Goal: Task Accomplishment & Management: Manage account settings

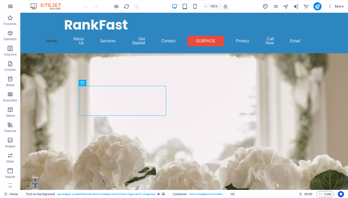
click at [9, 8] on icon "button" at bounding box center [10, 6] width 6 height 6
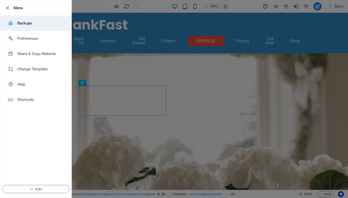
click at [22, 24] on h6 "Backups" at bounding box center [40, 23] width 47 height 6
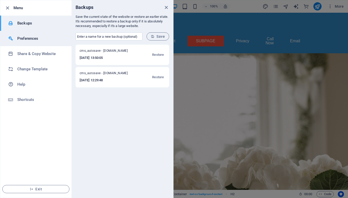
click at [32, 39] on h6 "Preferences" at bounding box center [40, 38] width 47 height 6
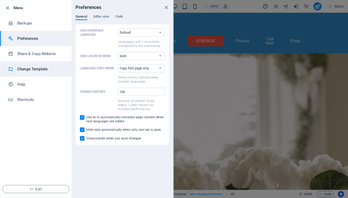
click at [22, 70] on h6 "Change Template" at bounding box center [40, 69] width 47 height 6
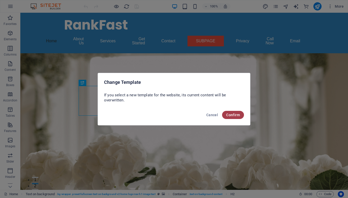
click at [228, 113] on span "Confirm" at bounding box center [233, 115] width 14 height 4
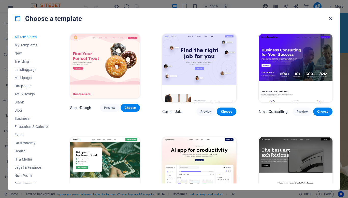
click at [331, 17] on icon "button" at bounding box center [331, 19] width 6 height 6
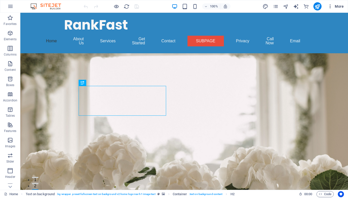
click at [339, 6] on span "More" at bounding box center [336, 6] width 16 height 5
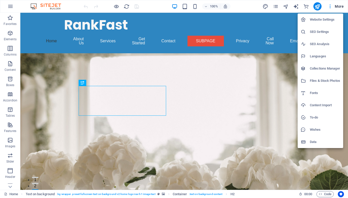
click at [313, 142] on h6 "Data" at bounding box center [325, 142] width 30 height 6
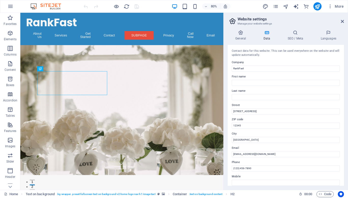
scroll to position [104, 0]
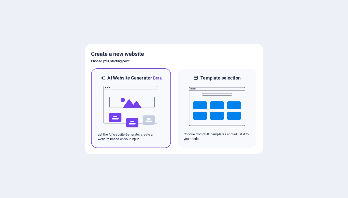
click at [118, 115] on img at bounding box center [131, 106] width 56 height 51
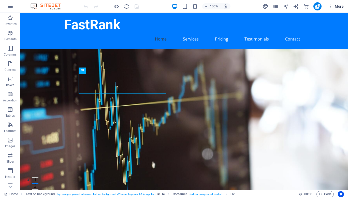
click at [337, 6] on span "More" at bounding box center [336, 6] width 16 height 5
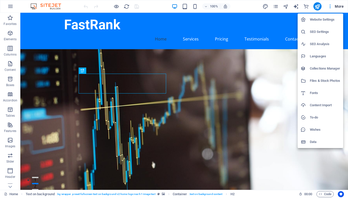
click at [324, 23] on li "Website Settings" at bounding box center [321, 19] width 46 height 12
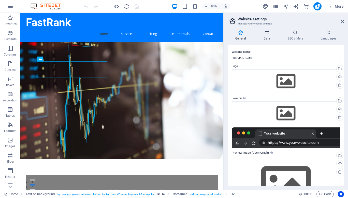
click at [270, 33] on icon at bounding box center [267, 32] width 22 height 5
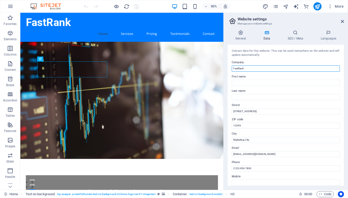
click at [248, 69] on input "FastRank" at bounding box center [286, 68] width 108 height 6
type input "F"
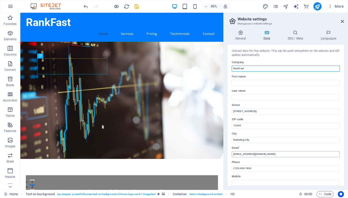
type input "RankFast"
click at [280, 155] on input "[EMAIL_ADDRESS][DOMAIN_NAME]" at bounding box center [286, 154] width 108 height 6
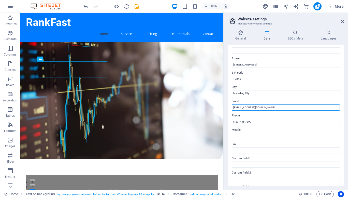
scroll to position [104, 0]
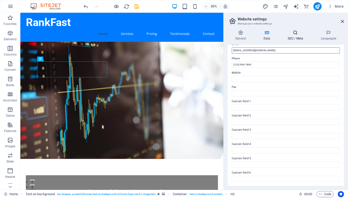
type input "[EMAIL_ADDRESS][DOMAIN_NAME]"
click at [300, 40] on h4 "SEO / Meta" at bounding box center [296, 35] width 33 height 11
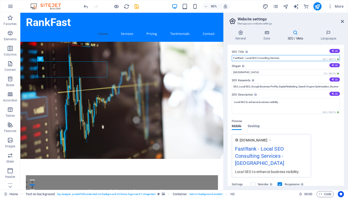
click at [233, 58] on input "FastRank - Local SEO Consulting Services" at bounding box center [286, 58] width 108 height 6
type input "RankFast - Local SEO Consulting Services"
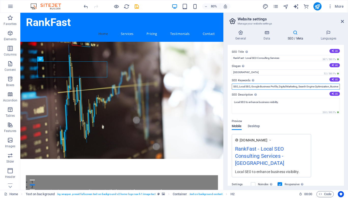
click at [286, 88] on input "SEO, Local SEO, Google Business Profile, Digital Marketing, Search Engine Optim…" at bounding box center [286, 87] width 108 height 6
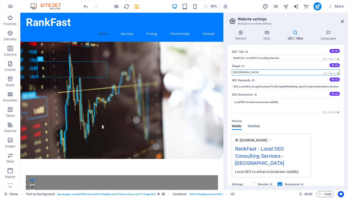
drag, startPoint x: 266, startPoint y: 85, endPoint x: 253, endPoint y: 94, distance: 15.3
click at [244, 74] on input "[GEOGRAPHIC_DATA]" at bounding box center [286, 72] width 108 height 6
type input "B"
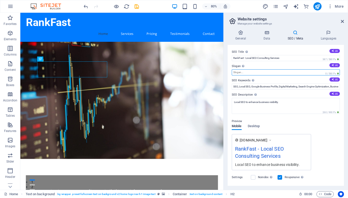
paste input "Bringing Your Business Closer to Local Customers."
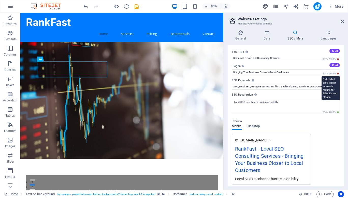
click at [337, 74] on span "454 / 580 Px" at bounding box center [331, 74] width 18 height 4
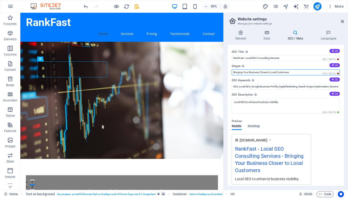
drag, startPoint x: 322, startPoint y: 86, endPoint x: 257, endPoint y: 73, distance: 66.3
drag, startPoint x: 293, startPoint y: 73, endPoint x: 278, endPoint y: 74, distance: 15.1
click at [278, 74] on input "Bringing Your Business Closer to Local Customers" at bounding box center [286, 72] width 108 height 6
paste input "Customers"
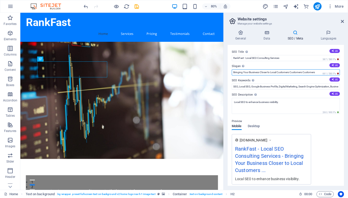
click at [277, 74] on input "Bringing Your Business Closer to Local Customers Customers Customers" at bounding box center [286, 72] width 108 height 6
click at [315, 72] on input "Bringing Your Business Closer to Local Customers Customers Customers" at bounding box center [286, 72] width 108 height 6
drag, startPoint x: 319, startPoint y: 73, endPoint x: 290, endPoint y: 77, distance: 29.8
click at [290, 77] on div "SEO Title The title of your website - make it something that stands out in sear…" at bounding box center [286, 115] width 116 height 141
type input "Bringing Your Business Closer to Local Customers"
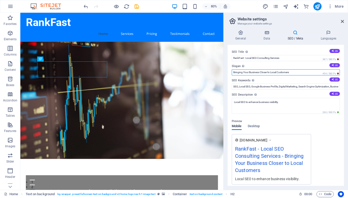
scroll to position [68, 0]
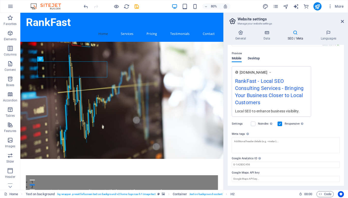
click at [254, 58] on span "Desktop" at bounding box center [254, 58] width 12 height 7
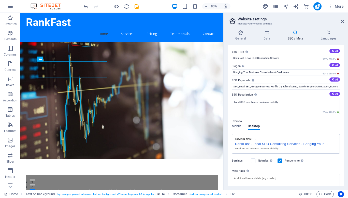
scroll to position [37, 0]
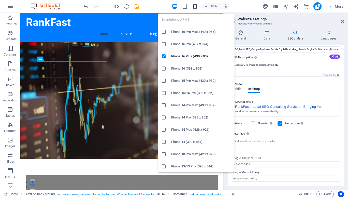
click at [196, 5] on icon "button" at bounding box center [195, 7] width 6 height 6
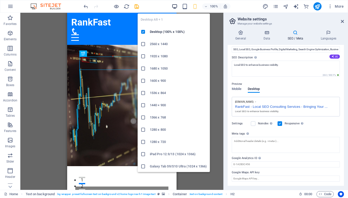
click at [175, 7] on icon "button" at bounding box center [175, 7] width 6 height 6
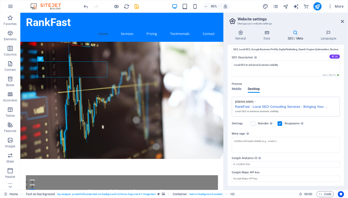
scroll to position [0, 0]
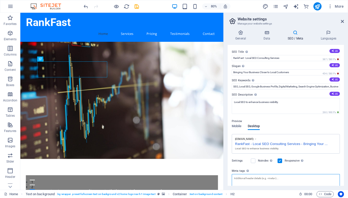
click at [248, 181] on textarea "Meta tags Enter HTML code here that will be placed inside the tags of your webs…" at bounding box center [286, 184] width 108 height 20
paste textarea "Local SEO Services"
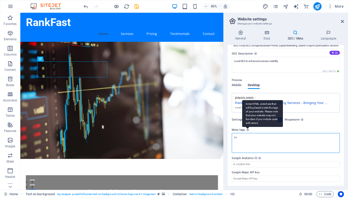
type textarea "L"
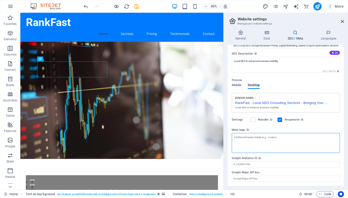
click at [286, 137] on textarea "Meta tags Enter HTML code here that will be placed inside the tags of your webs…" at bounding box center [286, 143] width 108 height 20
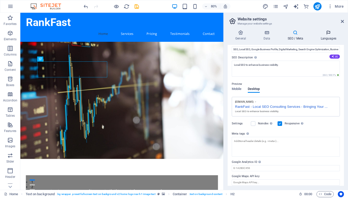
click at [328, 37] on h4 "Languages" at bounding box center [328, 35] width 31 height 11
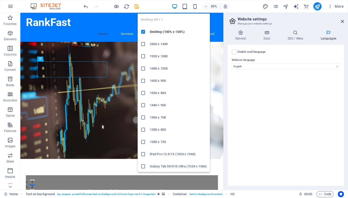
click at [176, 7] on icon "button" at bounding box center [175, 7] width 6 height 6
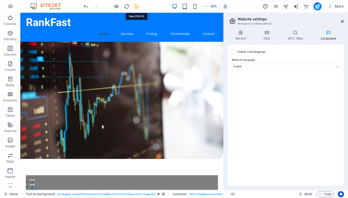
click at [134, 7] on icon "save" at bounding box center [137, 7] width 6 height 6
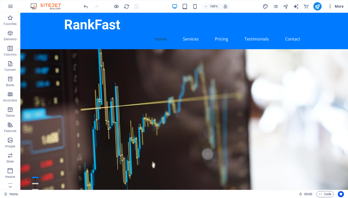
click at [342, 7] on span "More" at bounding box center [336, 6] width 16 height 5
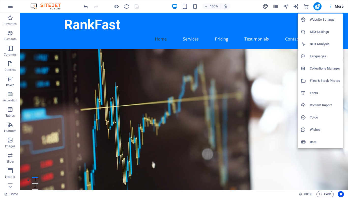
click at [322, 33] on h6 "SEO Settings" at bounding box center [325, 32] width 30 height 6
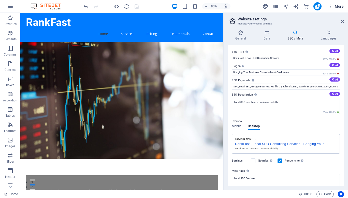
click at [339, 6] on span "More" at bounding box center [336, 6] width 16 height 5
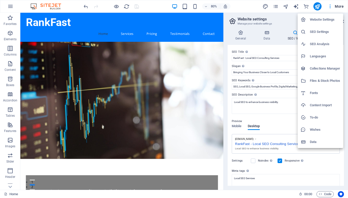
click at [321, 46] on h6 "SEO Analysis" at bounding box center [325, 44] width 30 height 6
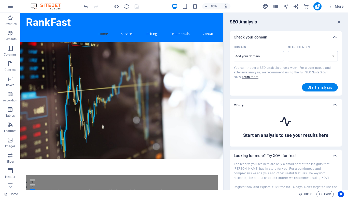
select select "[DOMAIN_NAME]"
click at [338, 22] on icon "button" at bounding box center [340, 22] width 6 height 6
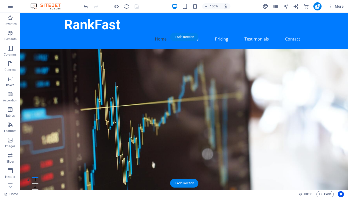
click at [219, 76] on figure at bounding box center [184, 122] width 328 height 146
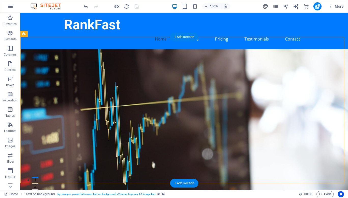
click at [43, 66] on figure at bounding box center [184, 122] width 328 height 146
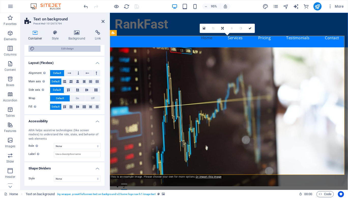
scroll to position [0, 0]
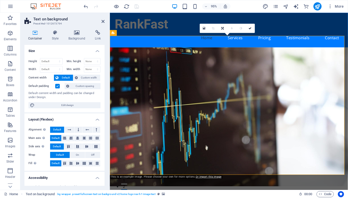
click at [35, 33] on icon at bounding box center [35, 32] width 22 height 5
click at [204, 29] on icon at bounding box center [204, 27] width 3 height 3
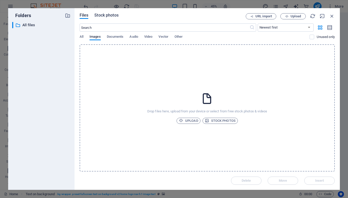
click at [106, 15] on span "Stock photos" at bounding box center [106, 15] width 24 height 6
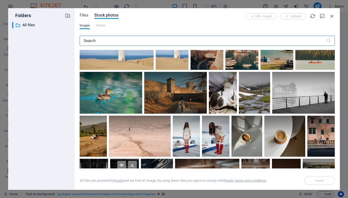
scroll to position [777, 0]
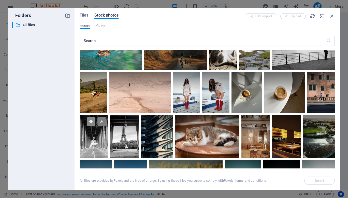
click at [91, 117] on icon at bounding box center [91, 121] width 9 height 9
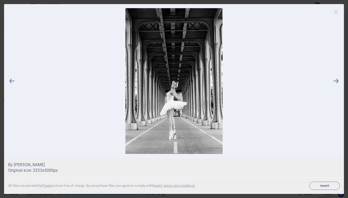
click at [335, 12] on icon at bounding box center [336, 12] width 8 height 8
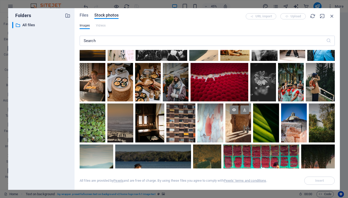
scroll to position [0, 0]
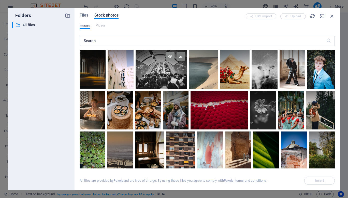
click at [170, 57] on icon at bounding box center [170, 56] width 9 height 9
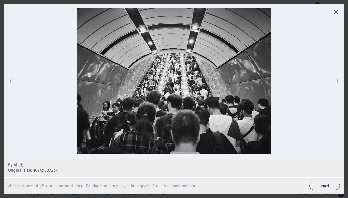
click at [325, 187] on span "Insert" at bounding box center [325, 185] width 26 height 3
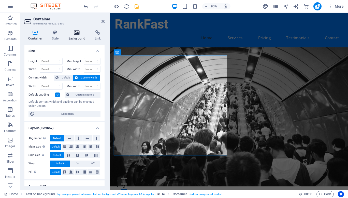
click at [78, 34] on icon at bounding box center [77, 32] width 25 height 5
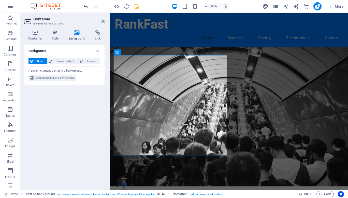
click at [225, 49] on figure at bounding box center [235, 122] width 251 height 146
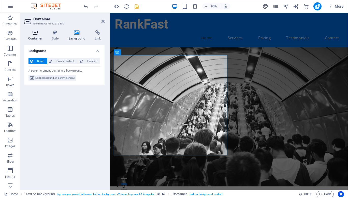
click at [36, 36] on h4 "Container" at bounding box center [36, 35] width 24 height 11
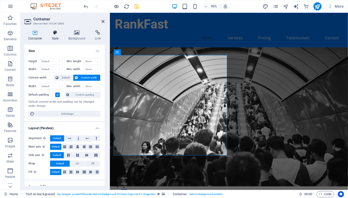
click at [55, 38] on h4 "Style" at bounding box center [56, 35] width 17 height 11
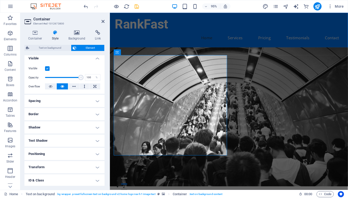
scroll to position [59, 0]
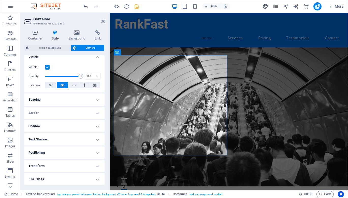
click at [69, 164] on h4 "Transform" at bounding box center [64, 166] width 80 height 12
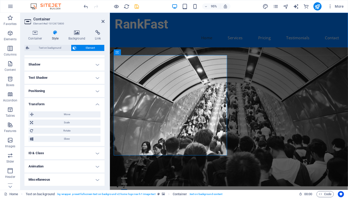
click at [62, 170] on h4 "Animation" at bounding box center [64, 166] width 80 height 12
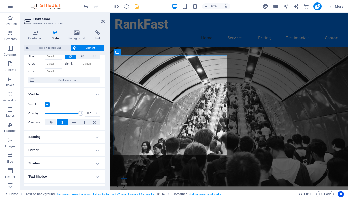
scroll to position [0, 0]
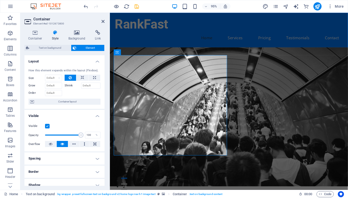
click at [76, 30] on div "Container Style Background Link Size Height Default px rem % vh vw Min. height …" at bounding box center [64, 108] width 88 height 164
click at [76, 33] on icon at bounding box center [77, 32] width 25 height 5
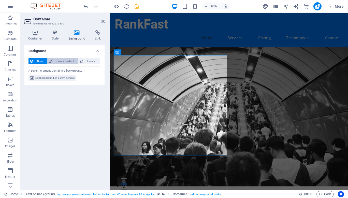
click at [55, 62] on span "Color / Gradient" at bounding box center [65, 61] width 22 height 6
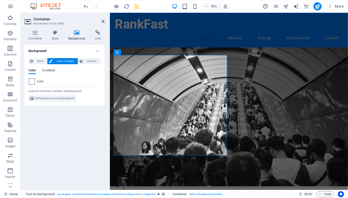
click at [31, 82] on span at bounding box center [32, 82] width 6 height 6
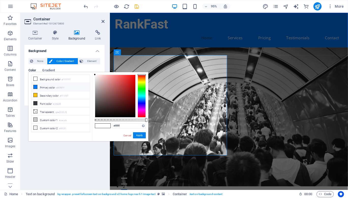
click at [35, 87] on icon at bounding box center [36, 87] width 4 height 4
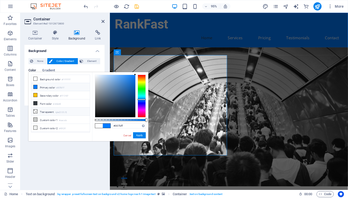
click at [35, 110] on icon at bounding box center [36, 111] width 4 height 4
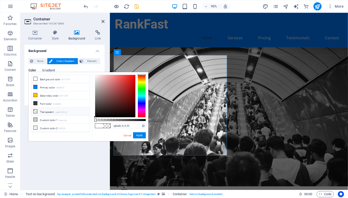
drag, startPoint x: 94, startPoint y: 119, endPoint x: 124, endPoint y: 120, distance: 29.6
drag, startPoint x: 124, startPoint y: 120, endPoint x: 137, endPoint y: 122, distance: 12.9
click at [137, 122] on div "rgba(0, 0, 0, 0.82) Supported formats #0852ed rgb(8, 82, 237) rgba(8, 82, 237, …" at bounding box center [120, 143] width 56 height 143
click at [140, 134] on button "Apply" at bounding box center [139, 135] width 13 height 6
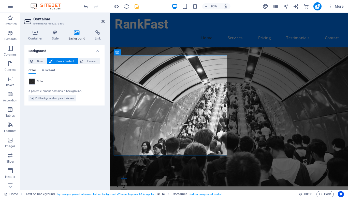
click at [102, 22] on icon at bounding box center [103, 21] width 3 height 4
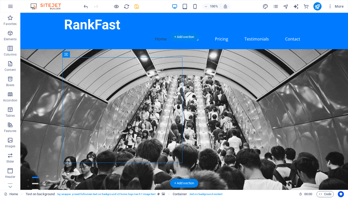
click at [230, 53] on figure at bounding box center [184, 122] width 328 height 146
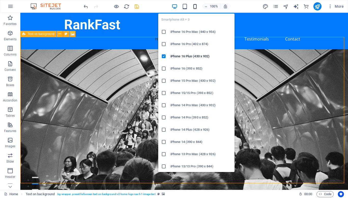
click at [195, 7] on icon "button" at bounding box center [195, 7] width 6 height 6
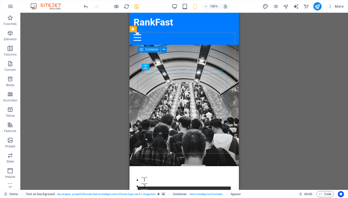
click at [152, 50] on span "Container" at bounding box center [151, 49] width 13 height 3
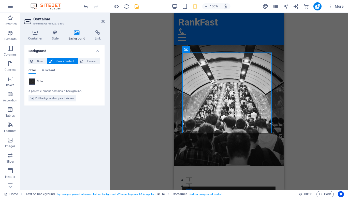
click at [31, 82] on span at bounding box center [32, 82] width 6 height 6
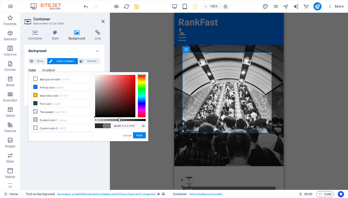
drag, startPoint x: 137, startPoint y: 121, endPoint x: 119, endPoint y: 122, distance: 17.8
click at [119, 122] on div "rgba(0, 0, 0, 0.475) Supported formats #0852ed rgb(8, 82, 237) rgba(8, 82, 237,…" at bounding box center [120, 143] width 56 height 143
click at [139, 136] on button "Apply" at bounding box center [139, 135] width 13 height 6
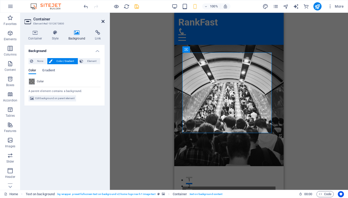
click at [104, 21] on icon at bounding box center [103, 21] width 3 height 4
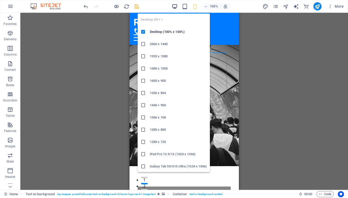
click at [175, 6] on icon "button" at bounding box center [175, 7] width 6 height 6
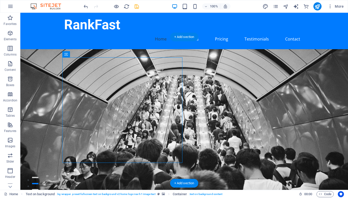
click at [242, 49] on figure at bounding box center [184, 122] width 328 height 146
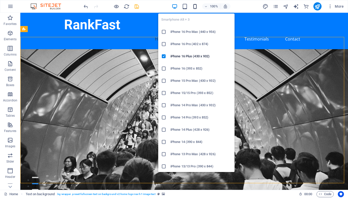
click at [195, 6] on icon "button" at bounding box center [195, 7] width 6 height 6
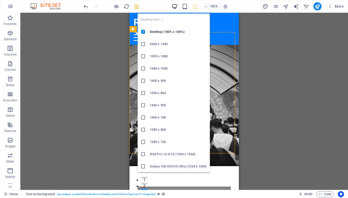
click at [174, 5] on icon "button" at bounding box center [175, 7] width 6 height 6
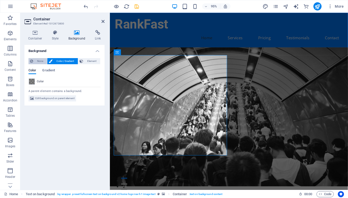
click at [38, 61] on span "None" at bounding box center [40, 61] width 11 height 6
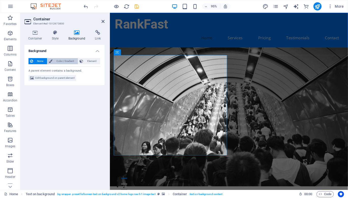
click at [58, 61] on span "Color / Gradient" at bounding box center [65, 61] width 22 height 6
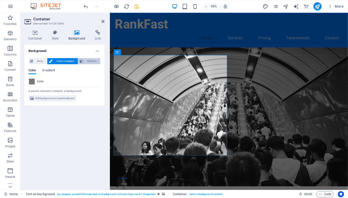
click at [85, 60] on span "Element" at bounding box center [92, 61] width 14 height 6
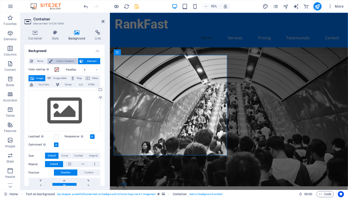
click at [64, 61] on span "Color / Gradient" at bounding box center [65, 61] width 22 height 6
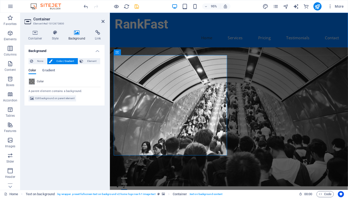
click at [45, 80] on div "Color" at bounding box center [65, 81] width 72 height 6
click at [32, 83] on span at bounding box center [32, 82] width 6 height 6
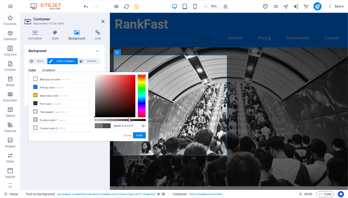
type input "rgba(0, 0, 0, 0.7)"
drag, startPoint x: 119, startPoint y: 119, endPoint x: 131, endPoint y: 120, distance: 11.5
click at [131, 120] on div at bounding box center [131, 120] width 2 height 4
click at [141, 136] on button "Apply" at bounding box center [139, 135] width 13 height 6
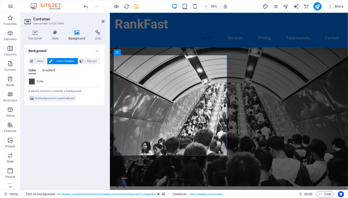
click at [264, 84] on figure at bounding box center [235, 122] width 251 height 146
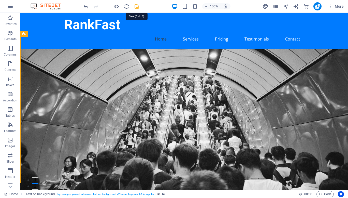
click at [139, 9] on icon "save" at bounding box center [137, 7] width 6 height 6
checkbox input "false"
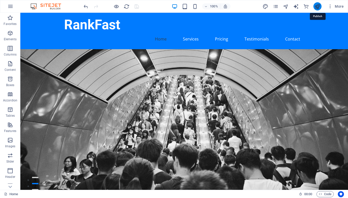
click at [316, 6] on icon "publish" at bounding box center [318, 7] width 6 height 6
